Goal: Book appointment/travel/reservation

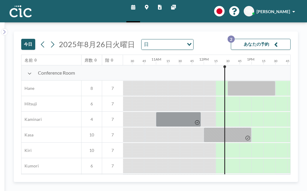
scroll to position [0, 573]
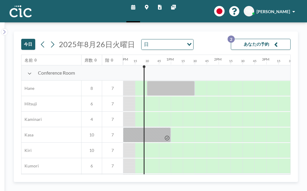
click at [251, 45] on button "あなたの予約 2" at bounding box center [261, 44] width 60 height 11
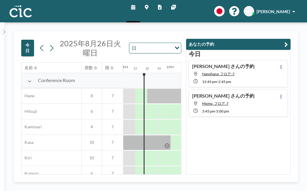
click at [209, 80] on span "12:45 PM" at bounding box center [209, 81] width 15 height 4
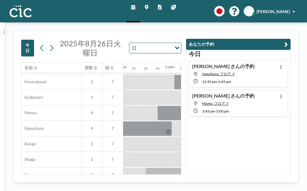
scroll to position [326, 597]
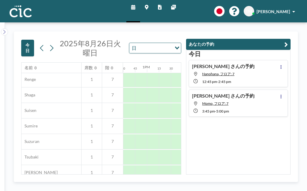
click at [215, 80] on span "12:45 PM" at bounding box center [209, 81] width 15 height 4
click at [285, 44] on icon "button" at bounding box center [286, 44] width 4 height 7
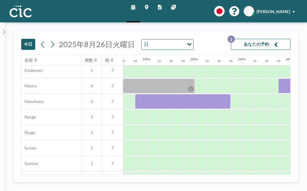
scroll to position [281, 597]
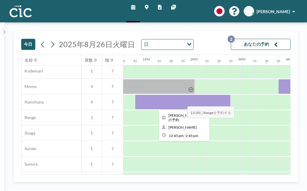
click at [182, 102] on div at bounding box center [182, 102] width 95 height 15
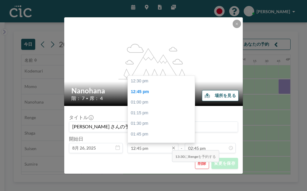
scroll to position [11, 0]
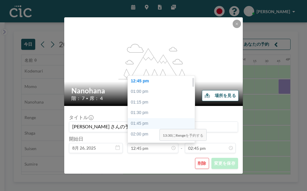
click at [155, 125] on div "01:45 pm" at bounding box center [163, 123] width 70 height 11
type input "01:45 pm"
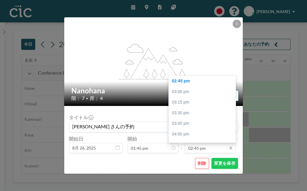
scroll to position [0, 644]
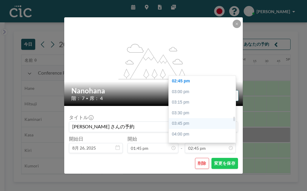
click at [198, 124] on div "03:45 pm" at bounding box center [204, 123] width 70 height 11
type input "03:45 pm"
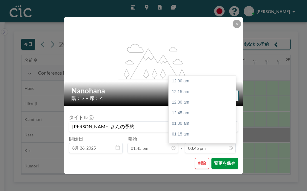
scroll to position [669, 0]
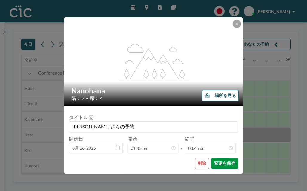
click at [227, 162] on button "変更を保存" at bounding box center [224, 163] width 27 height 11
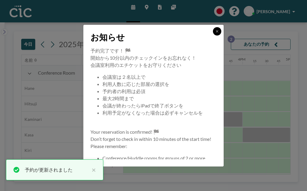
click at [216, 29] on button at bounding box center [217, 31] width 8 height 8
